Goal: Information Seeking & Learning: Learn about a topic

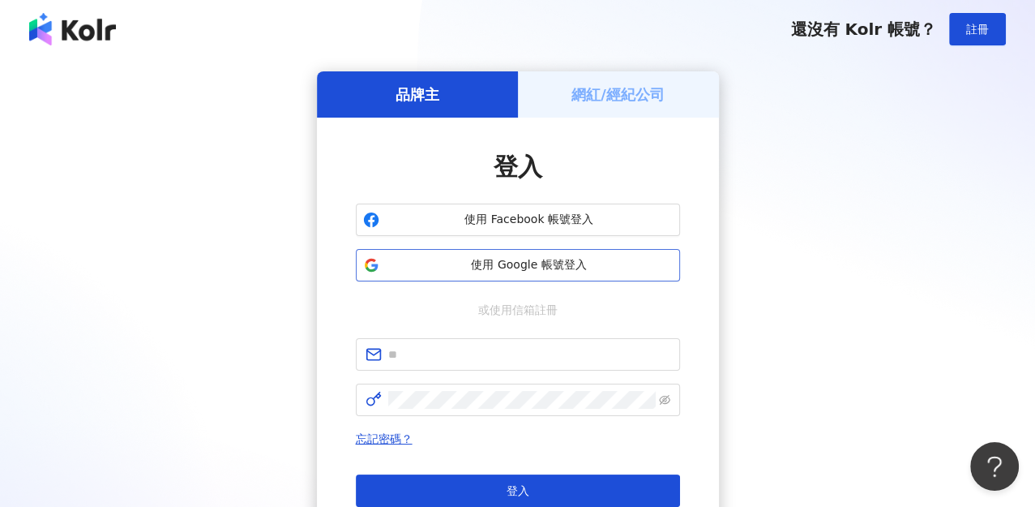
click at [506, 272] on button "使用 Google 帳號登入" at bounding box center [518, 265] width 324 height 32
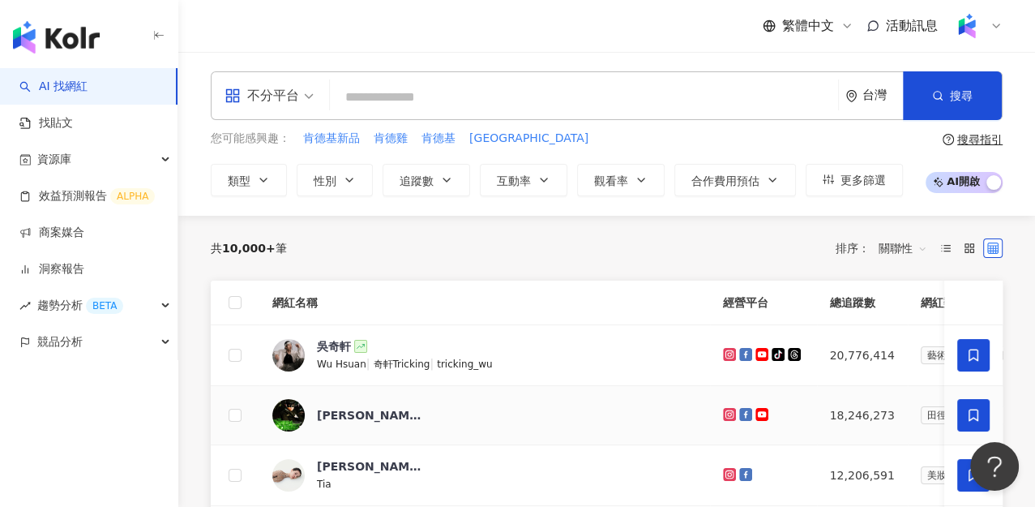
click at [364, 421] on div "Jay Chou 周杰倫" at bounding box center [369, 415] width 105 height 32
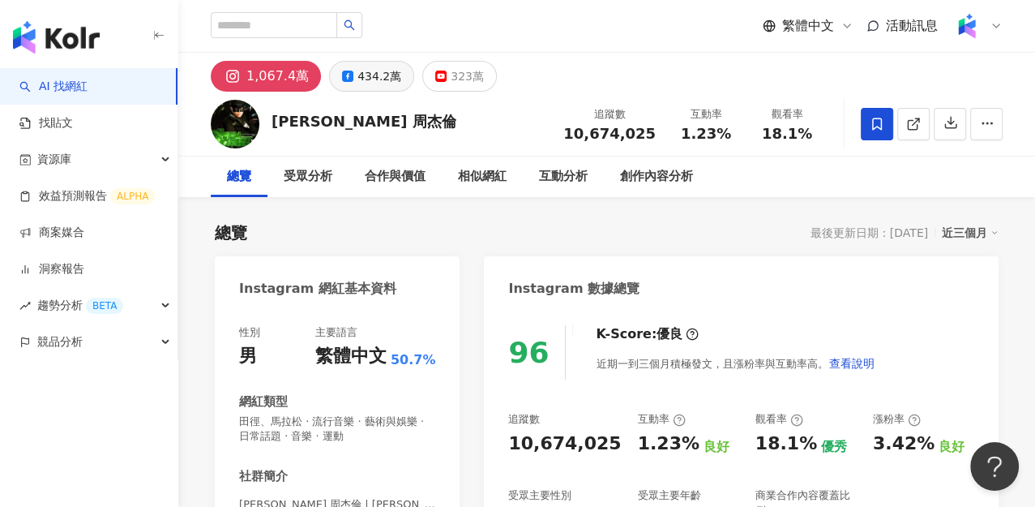
click at [370, 73] on div "434.2萬" at bounding box center [379, 76] width 44 height 23
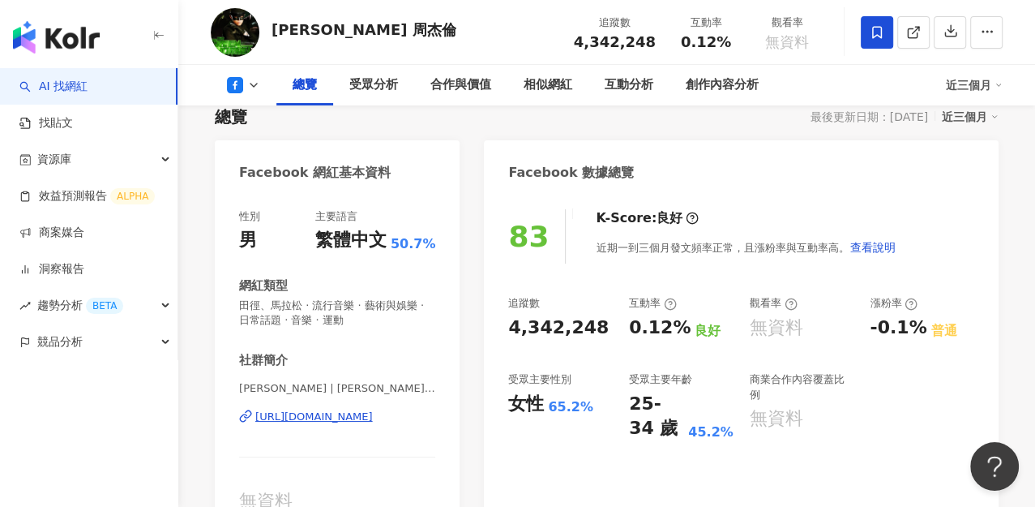
scroll to position [90, 0]
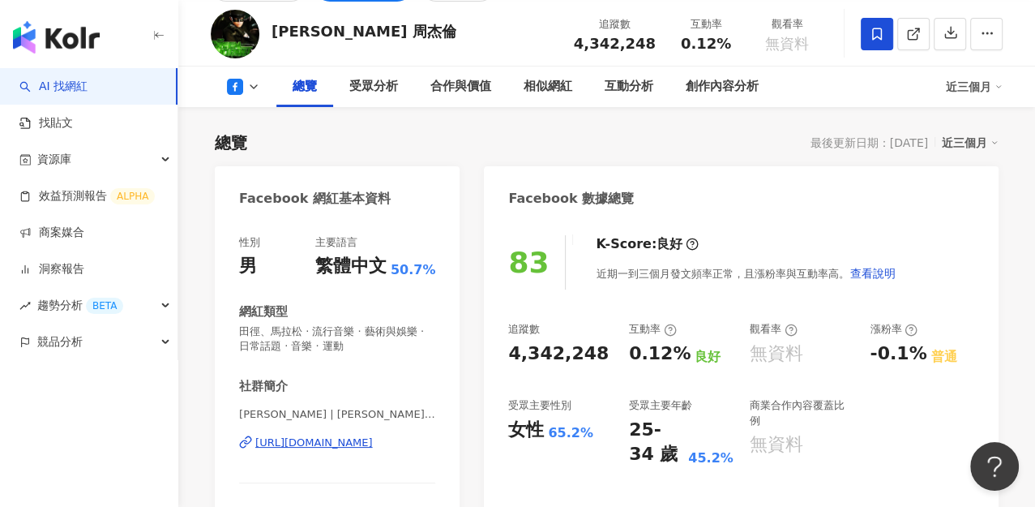
click at [88, 84] on link "AI 找網紅" at bounding box center [53, 87] width 68 height 16
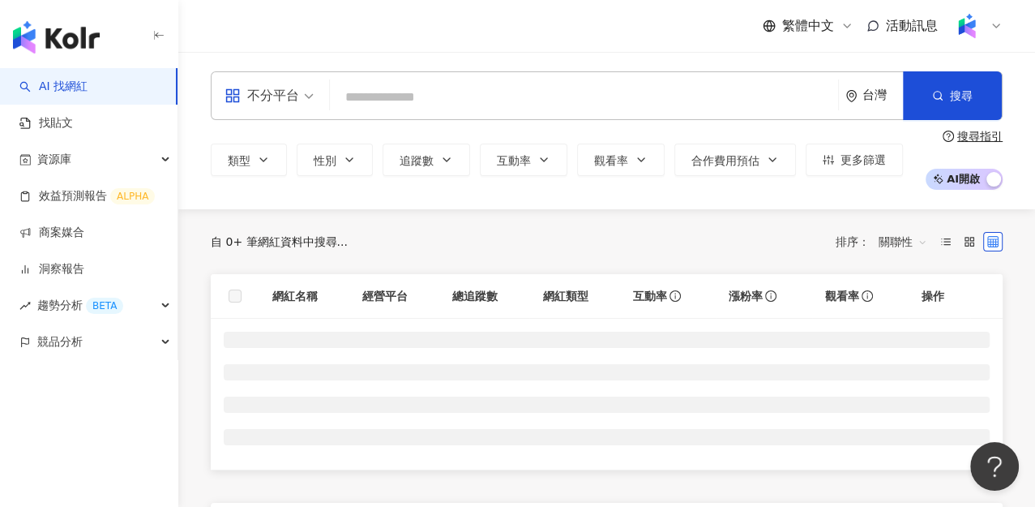
click at [397, 94] on input "search" at bounding box center [583, 97] width 495 height 31
type input "***"
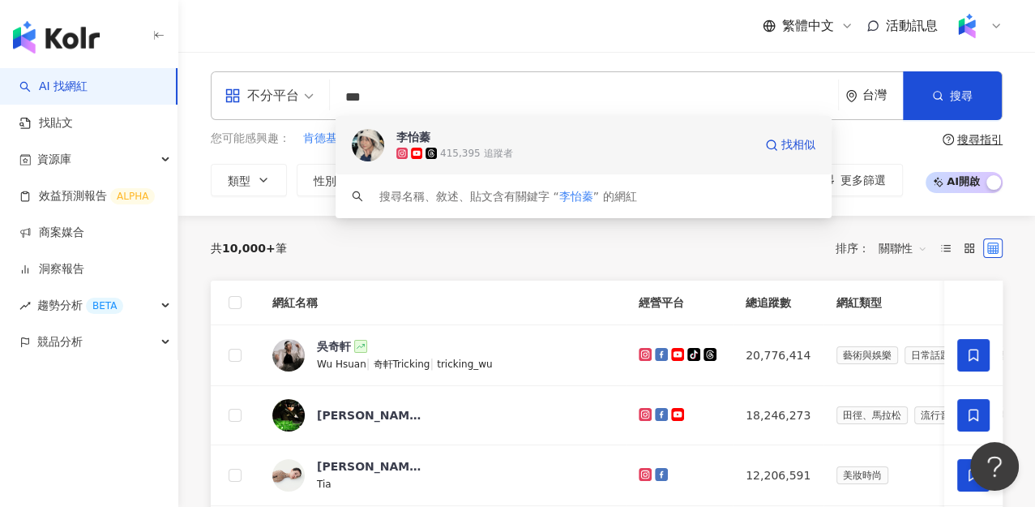
click at [480, 149] on div "415,395 追蹤者" at bounding box center [476, 154] width 72 height 14
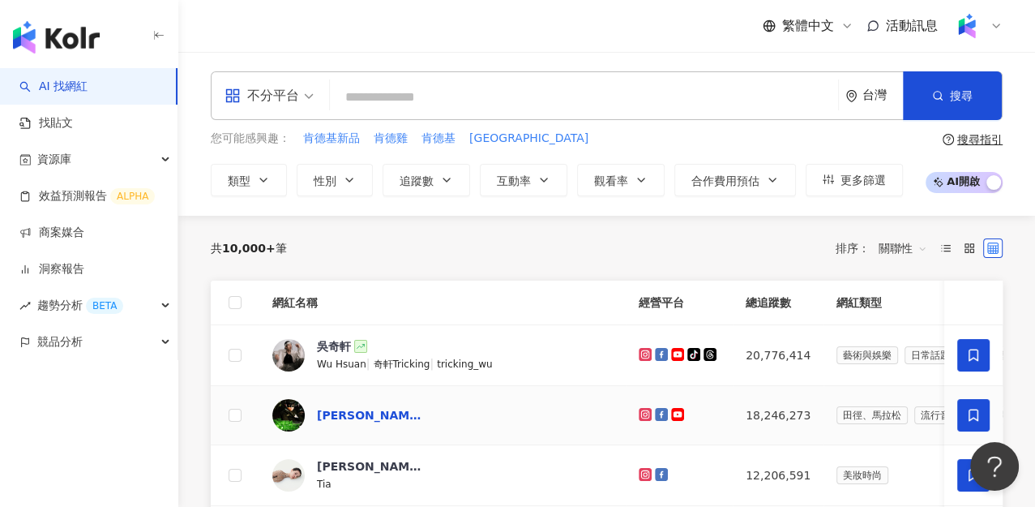
click at [390, 417] on div "Jay Chou 周杰倫" at bounding box center [369, 415] width 105 height 16
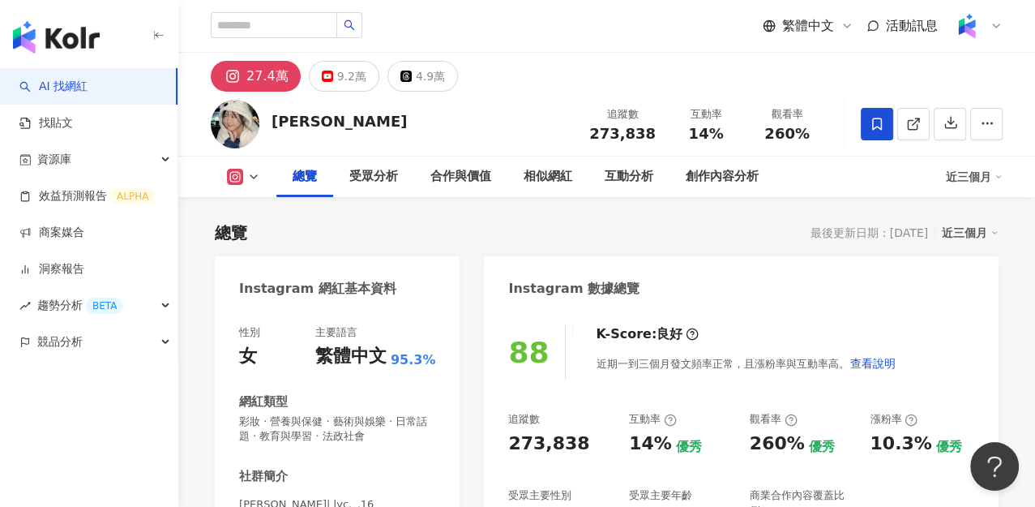
click at [465, 228] on div "總覽 最後更新日期：[DATE] 近三個月" at bounding box center [607, 232] width 784 height 23
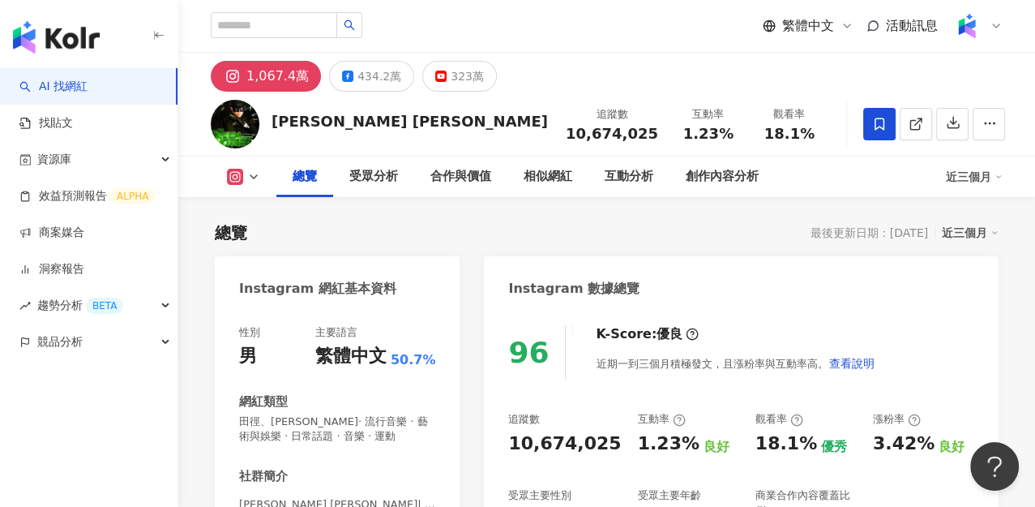
scroll to position [180, 0]
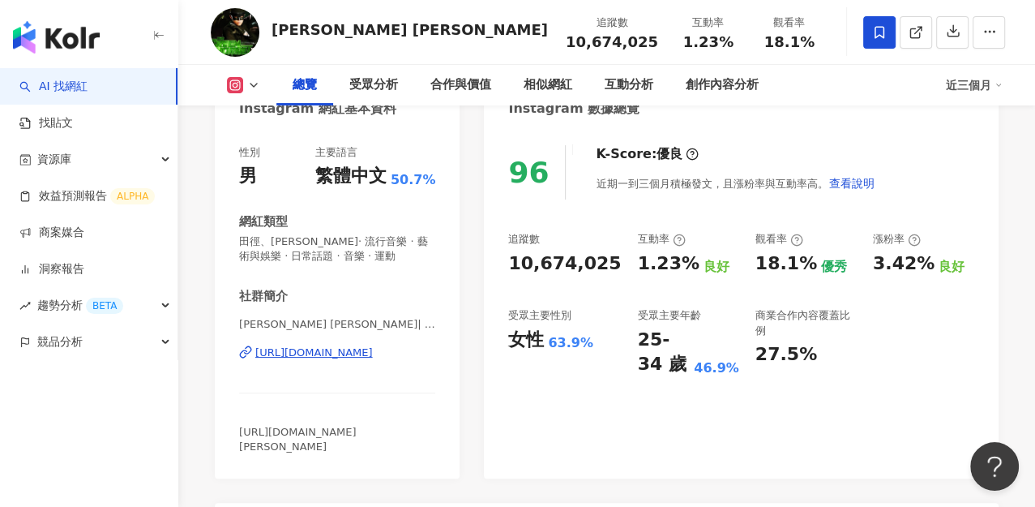
click at [82, 95] on link "AI 找網紅" at bounding box center [53, 87] width 68 height 16
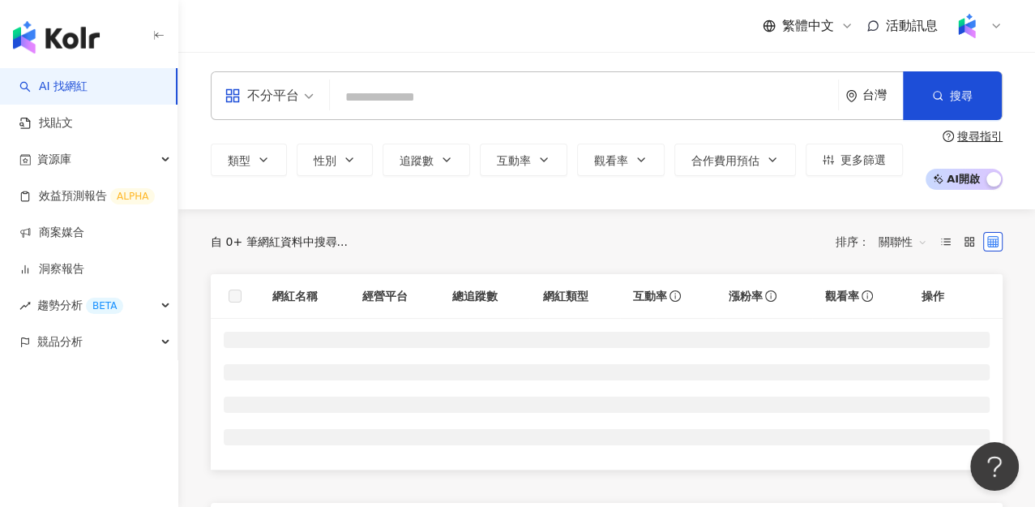
click at [406, 105] on input "search" at bounding box center [583, 97] width 495 height 31
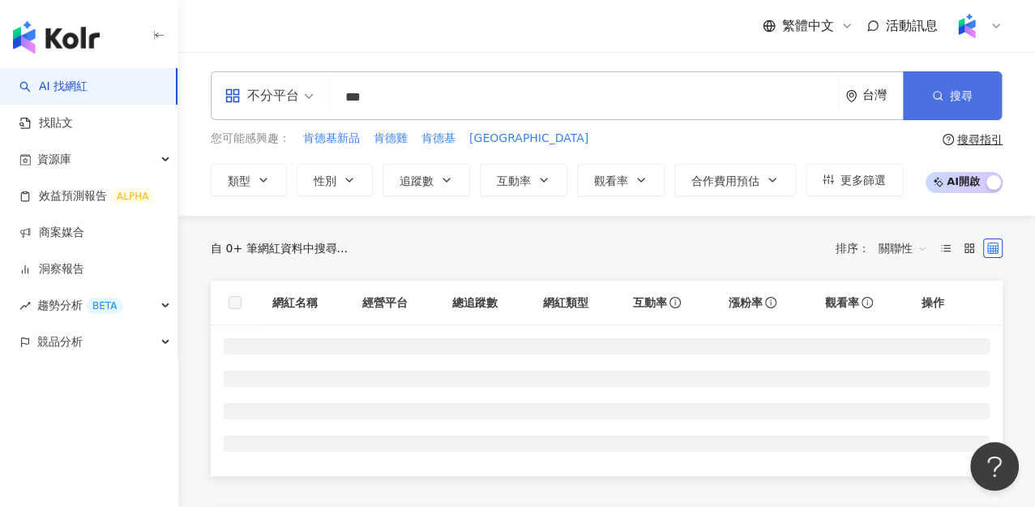
type input "***"
click at [934, 93] on circle "button" at bounding box center [937, 95] width 7 height 7
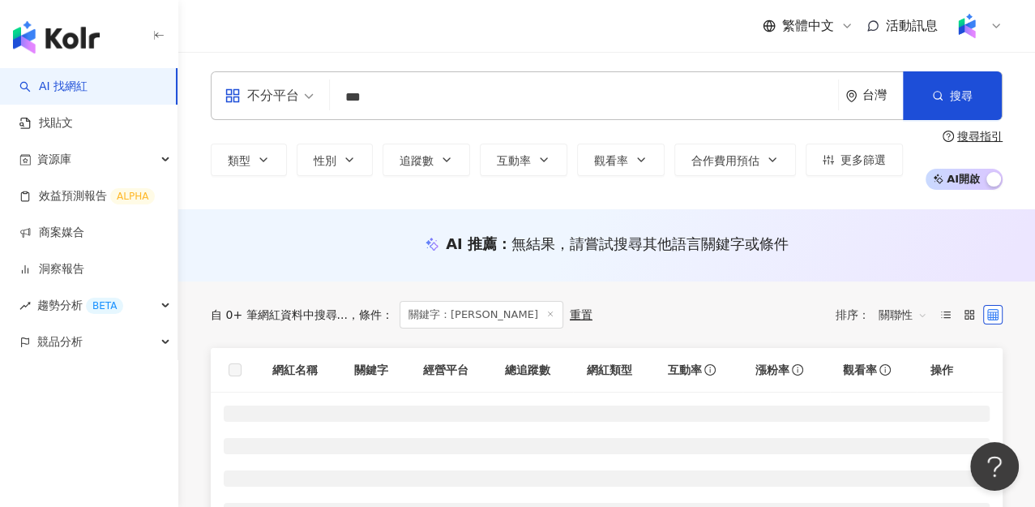
click at [426, 106] on input "***" at bounding box center [583, 97] width 495 height 31
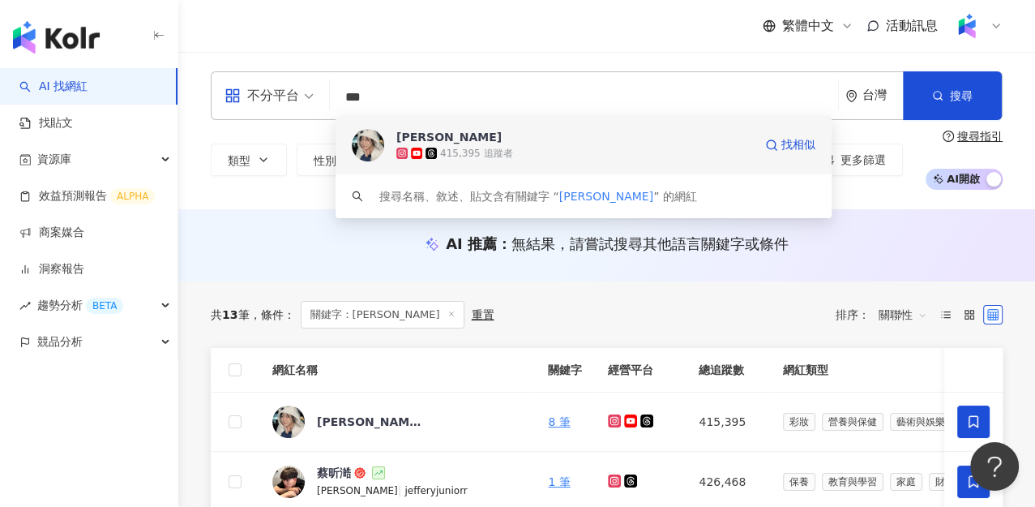
click at [446, 143] on span "李怡蓁" at bounding box center [574, 137] width 357 height 16
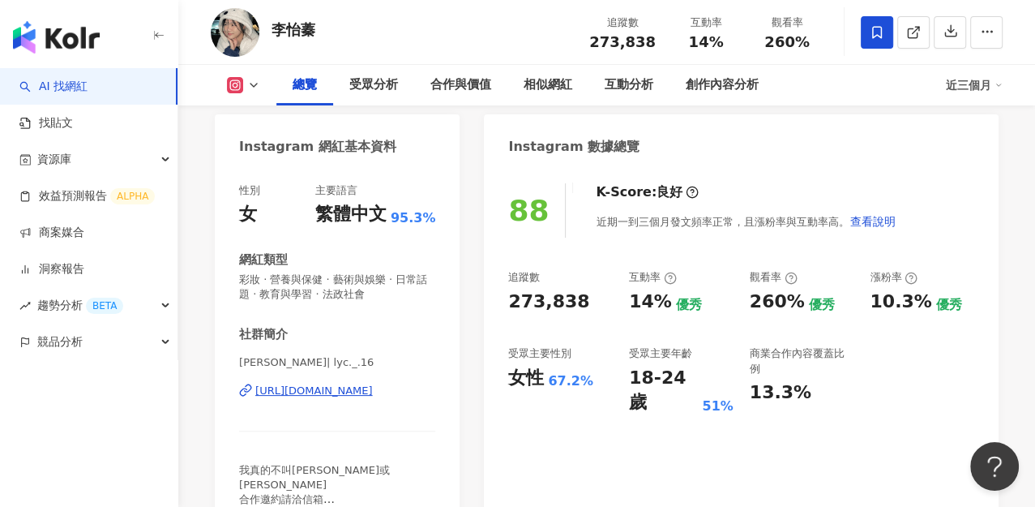
scroll to position [180, 0]
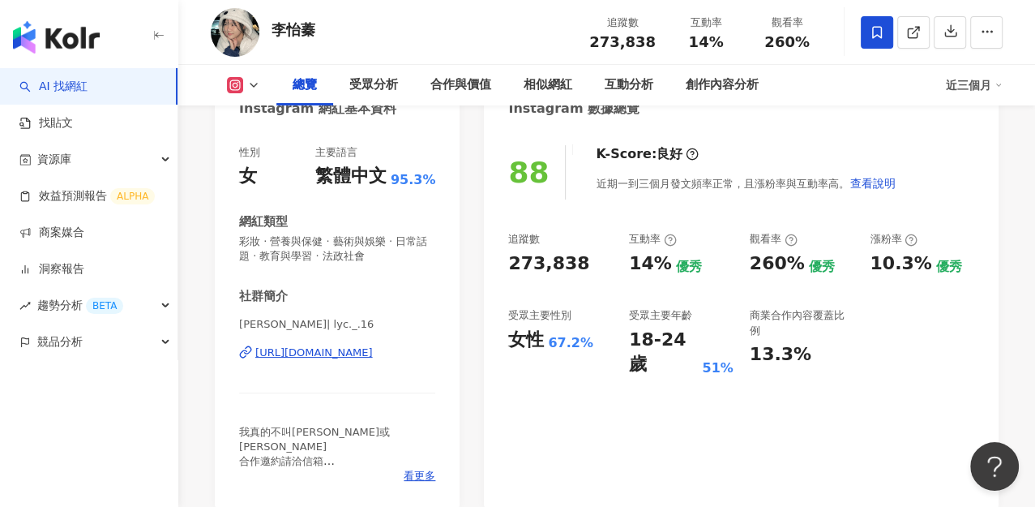
click at [88, 87] on link "AI 找網紅" at bounding box center [53, 87] width 68 height 16
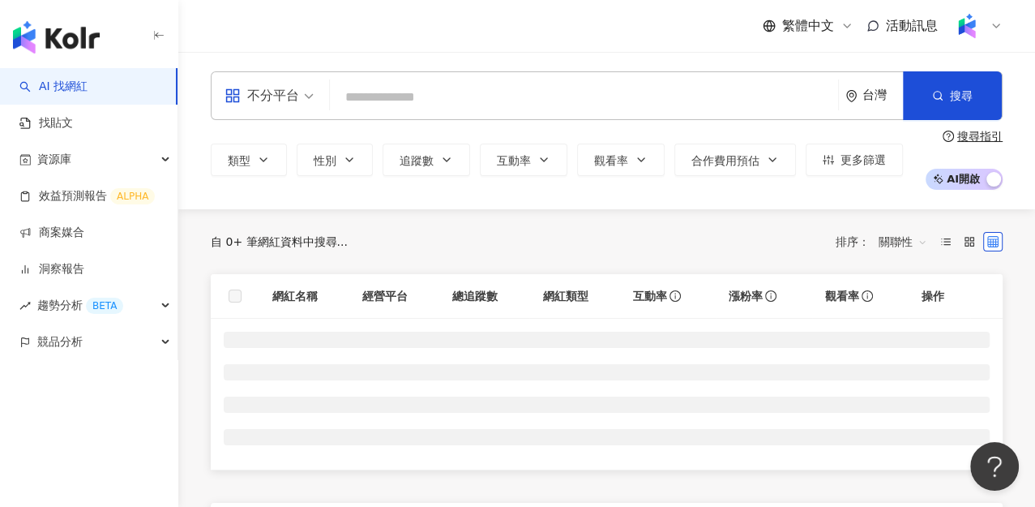
click at [409, 98] on input "search" at bounding box center [583, 97] width 495 height 31
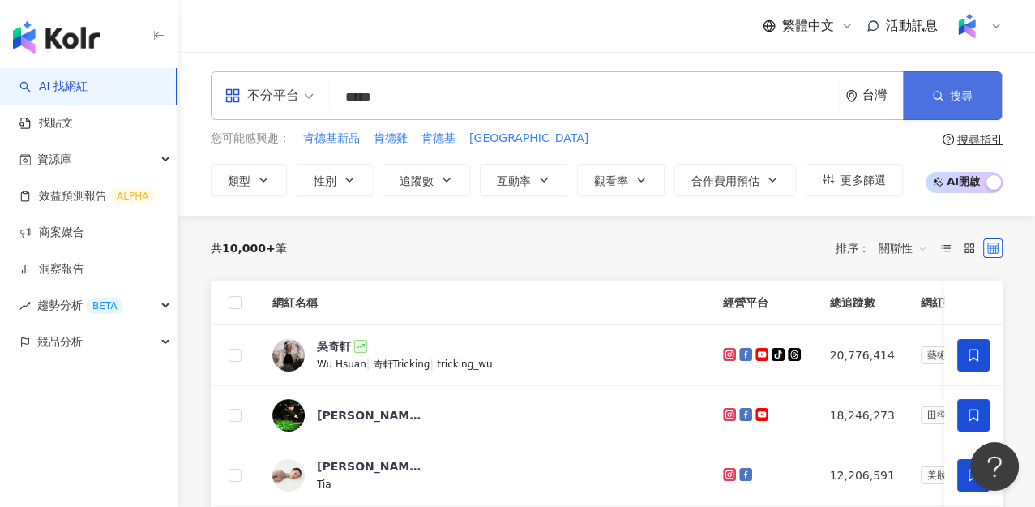
type input "*****"
click at [938, 105] on button "搜尋" at bounding box center [952, 95] width 99 height 49
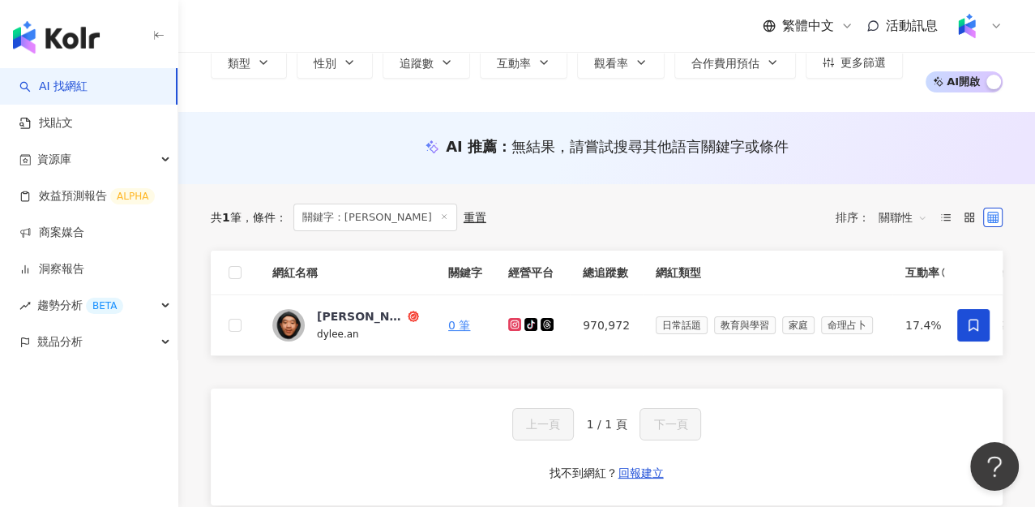
scroll to position [180, 0]
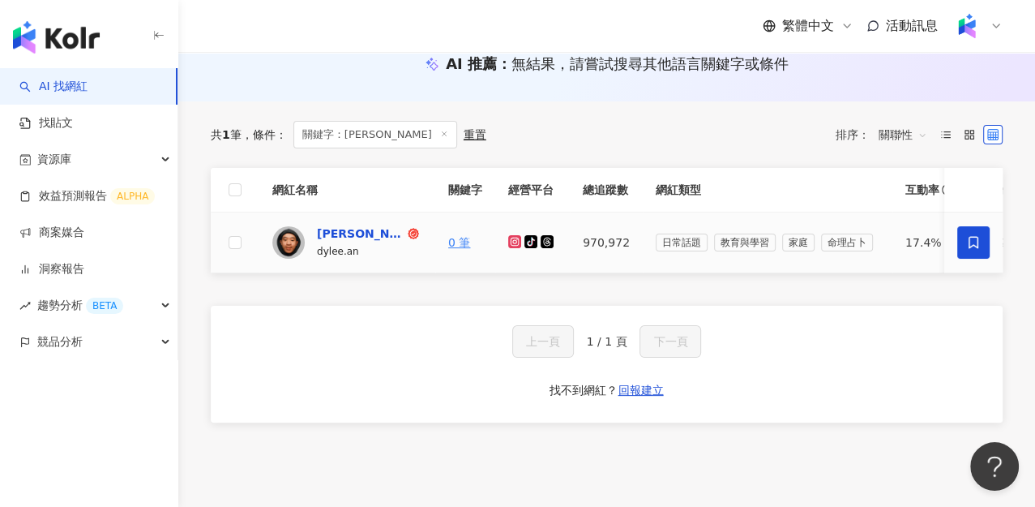
click at [340, 228] on div "[PERSON_NAME]" at bounding box center [361, 233] width 88 height 16
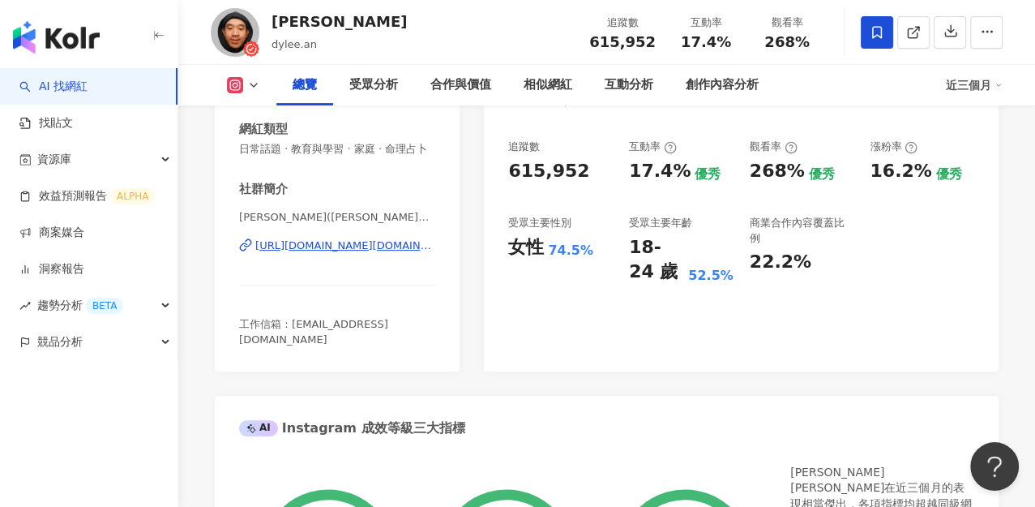
scroll to position [174, 0]
